Goal: Task Accomplishment & Management: Use online tool/utility

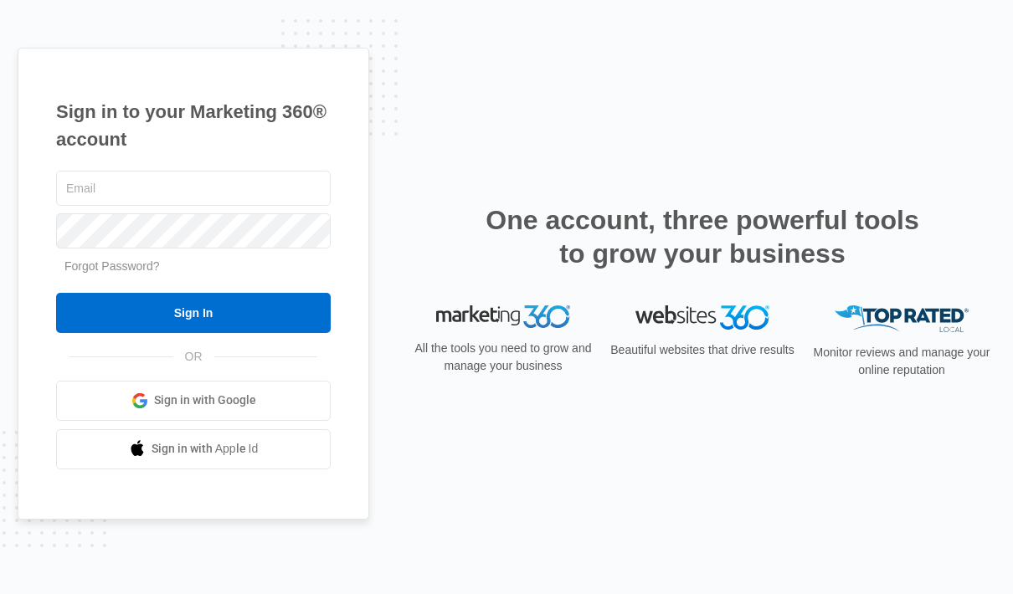
scroll to position [67, 0]
type input "greg@lookoutblinds.com"
click at [247, 293] on input "Sign In" at bounding box center [193, 313] width 275 height 40
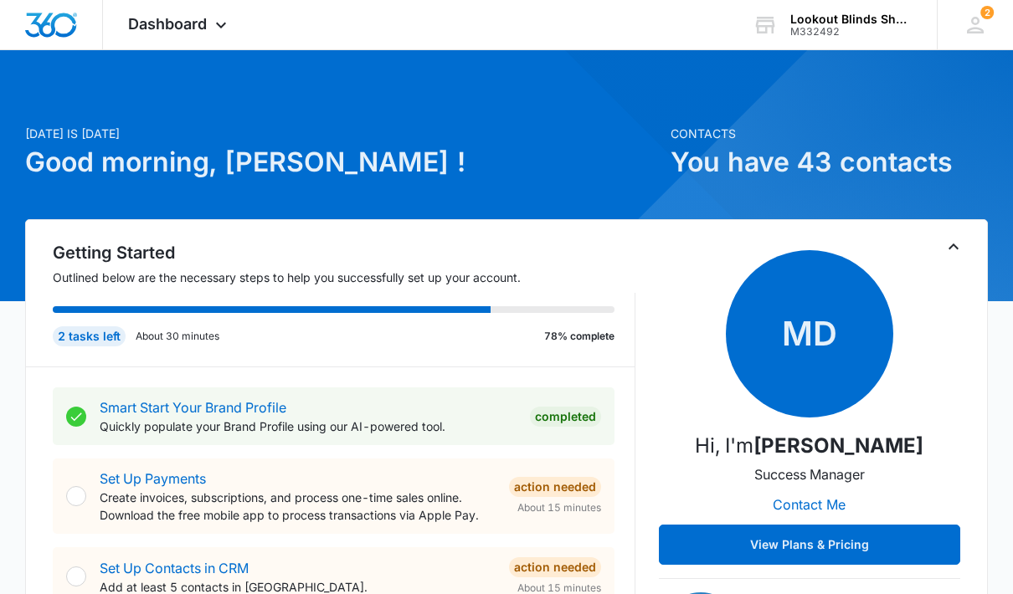
click at [226, 49] on div "Dashboard Apps Reputation Forms CRM Email Social POS Content Ads Intelligence F…" at bounding box center [179, 24] width 153 height 49
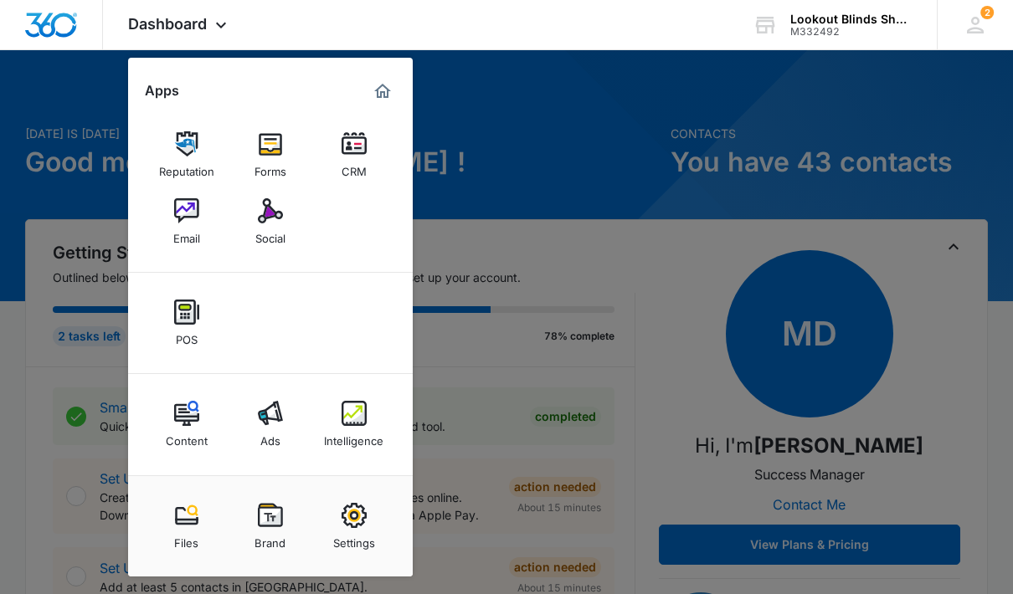
click at [355, 424] on img at bounding box center [353, 413] width 25 height 25
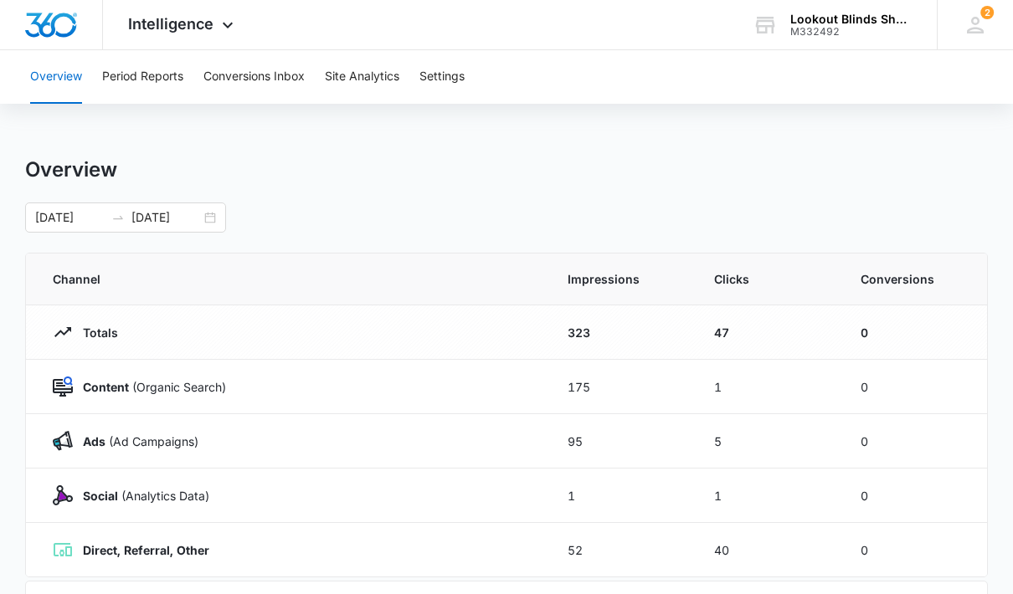
click at [264, 90] on button "Conversions Inbox" at bounding box center [253, 77] width 101 height 54
